Goal: Answer question/provide support

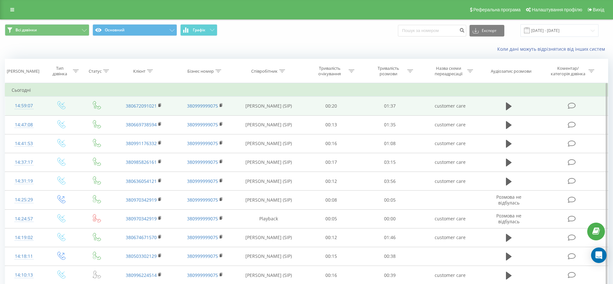
click at [574, 107] on icon at bounding box center [572, 105] width 8 height 7
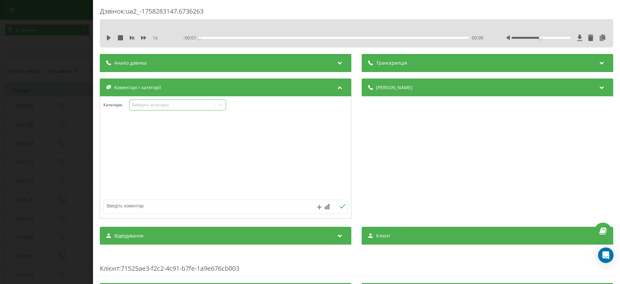
click at [147, 108] on div "Виберіть категорію" at bounding box center [177, 104] width 97 height 11
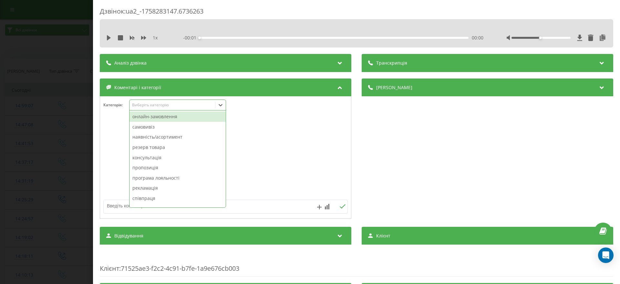
click at [151, 117] on div "онлайн-замовлення" at bounding box center [177, 116] width 96 height 10
click at [36, 120] on div "Дзвінок : ua2_-1758283147.6736263 1 x - 01:36 00:00 00:00 Транскрипція Для AI-а…" at bounding box center [310, 142] width 620 height 284
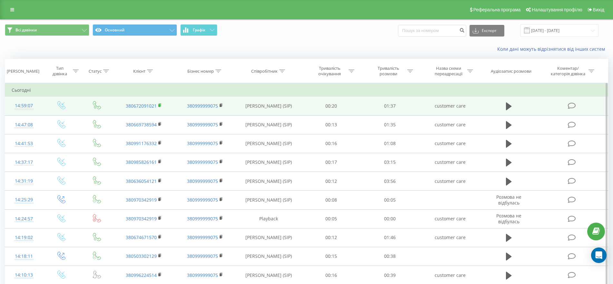
click at [159, 104] on icon at bounding box center [160, 105] width 4 height 5
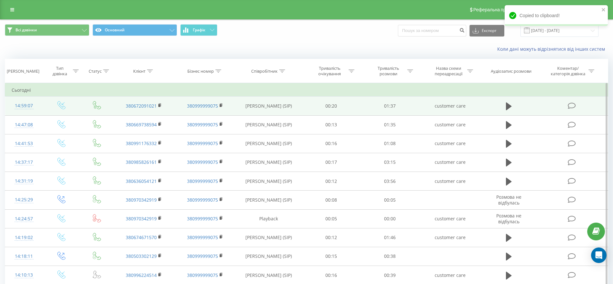
click at [573, 105] on icon at bounding box center [572, 105] width 8 height 7
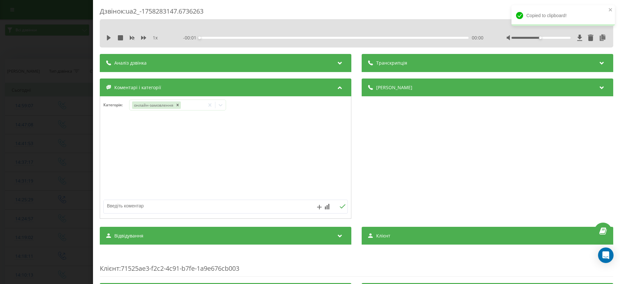
click at [56, 102] on div "Дзвінок : ua2_-1758283147.6736263 1 x - 00:01 00:00 00:00 Транскрипція Для AI-а…" at bounding box center [310, 142] width 620 height 284
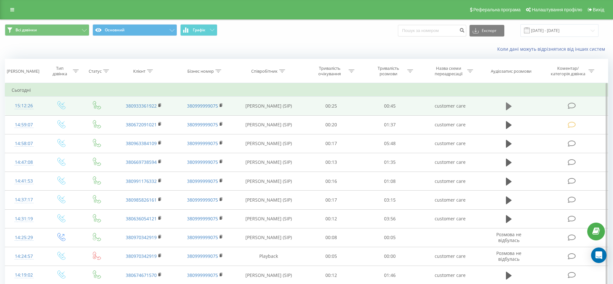
click at [509, 105] on icon at bounding box center [509, 106] width 6 height 8
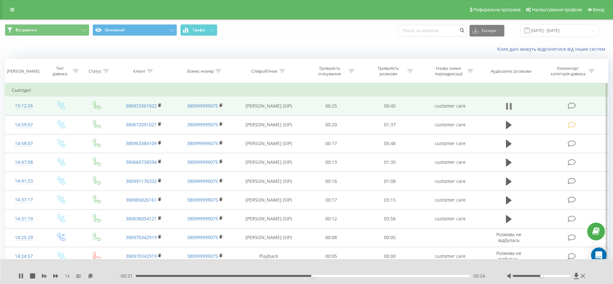
click at [509, 106] on icon at bounding box center [509, 106] width 6 height 9
click at [569, 107] on icon at bounding box center [572, 105] width 8 height 7
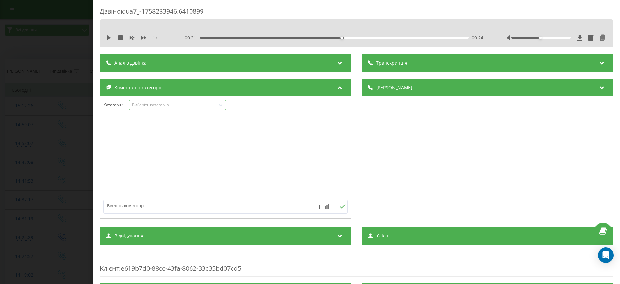
click at [157, 104] on div "Виберіть категорію" at bounding box center [172, 104] width 81 height 5
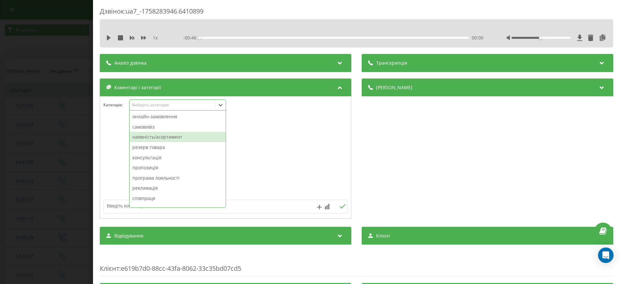
click at [151, 137] on div "наявність/асортимент" at bounding box center [177, 137] width 96 height 10
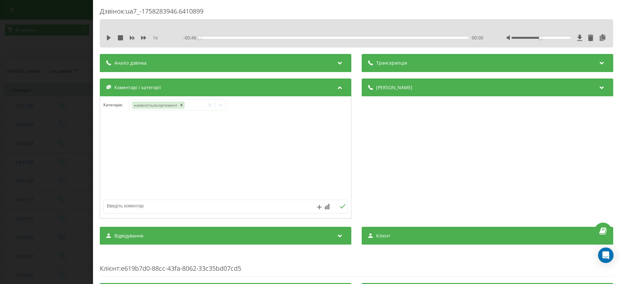
click at [45, 160] on div "Дзвінок : ua7_-1758283946.6410899 1 x - 00:46 00:00 00:00 Транскрипція Для AI-а…" at bounding box center [310, 142] width 620 height 284
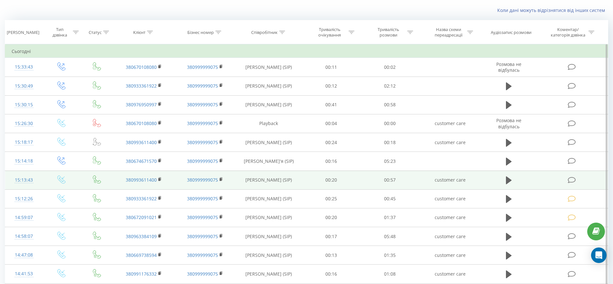
scroll to position [40, 0]
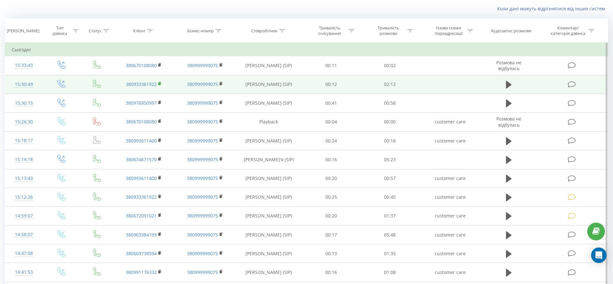
click at [159, 84] on rect at bounding box center [159, 83] width 2 height 3
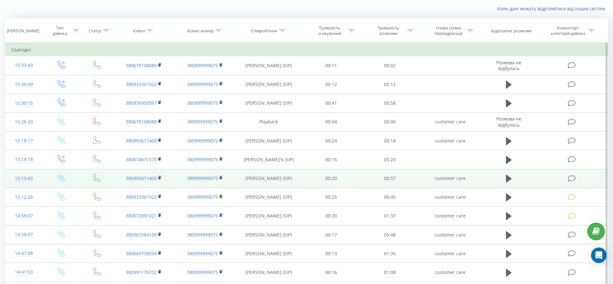
click at [571, 177] on icon at bounding box center [572, 178] width 8 height 7
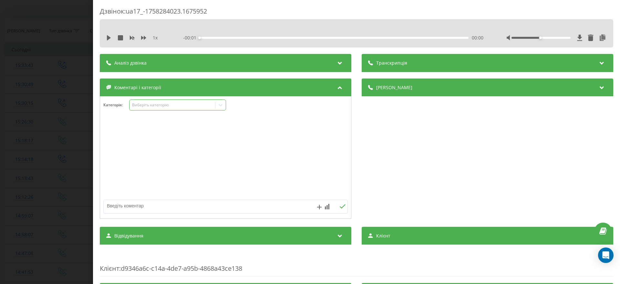
click at [183, 106] on div "Виберіть категорію" at bounding box center [172, 104] width 81 height 5
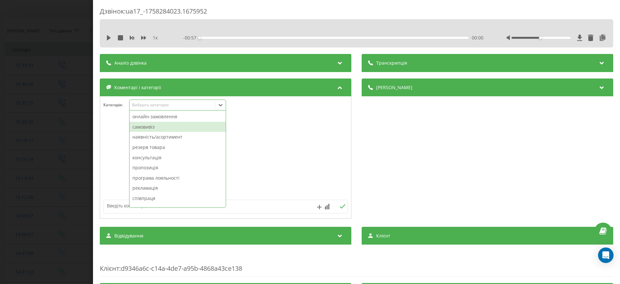
click at [148, 125] on div "самовивіз" at bounding box center [177, 127] width 96 height 10
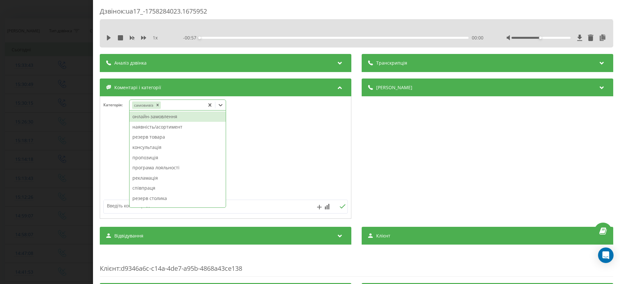
click at [46, 148] on div "Дзвінок : ua17_-1758284023.1675952 1 x - 00:57 00:00 00:00 Транскрипція Для AI-…" at bounding box center [310, 142] width 620 height 284
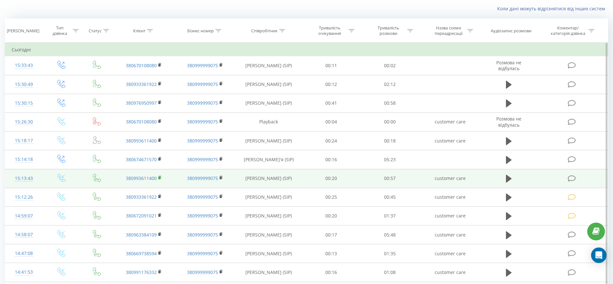
click at [159, 176] on rect at bounding box center [159, 177] width 2 height 3
